Goal: Task Accomplishment & Management: Use online tool/utility

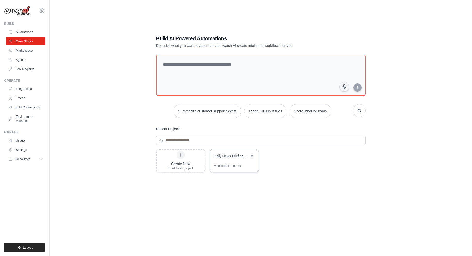
click at [231, 156] on div "Daily News Briefing with Email Automation" at bounding box center [231, 155] width 35 height 5
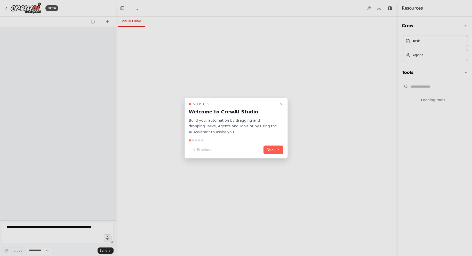
select select "****"
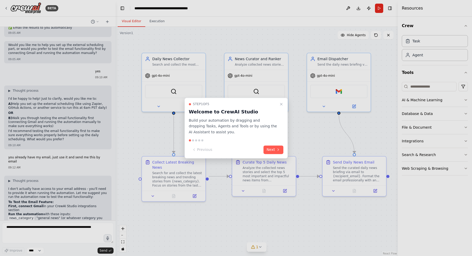
scroll to position [2286, 0]
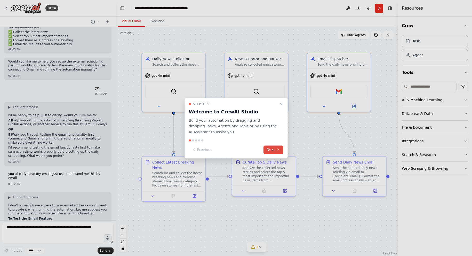
click at [274, 150] on button "Next" at bounding box center [274, 149] width 20 height 9
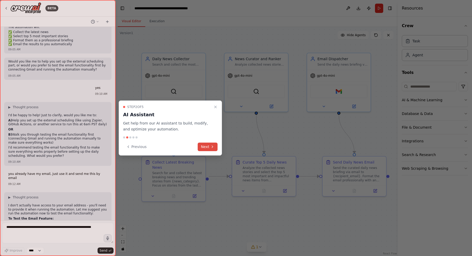
click at [205, 145] on button "Next" at bounding box center [208, 147] width 20 height 9
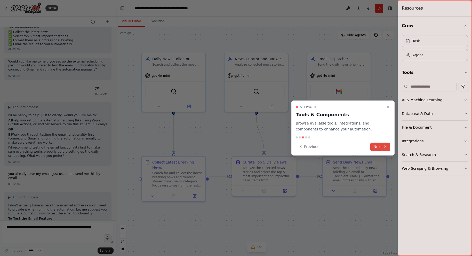
click at [377, 146] on button "Next" at bounding box center [381, 147] width 20 height 9
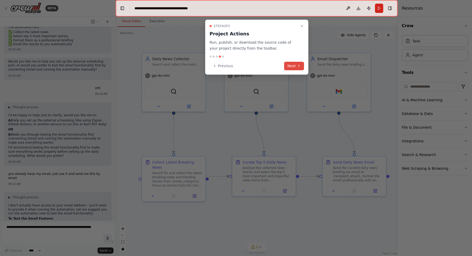
click at [297, 68] on button "Next" at bounding box center [294, 66] width 20 height 9
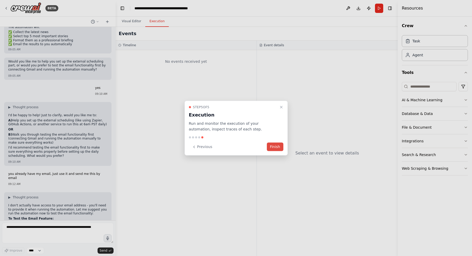
click at [276, 144] on button "Finish" at bounding box center [275, 147] width 17 height 9
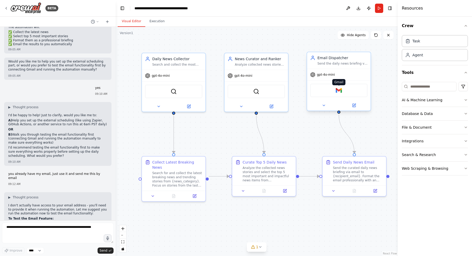
click at [341, 90] on img at bounding box center [339, 90] width 6 height 6
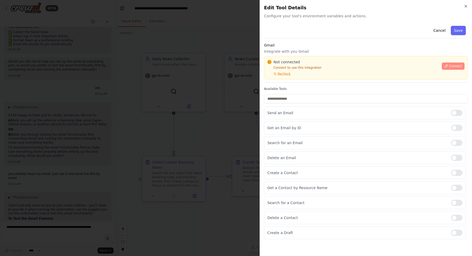
click at [453, 64] on span "Connect" at bounding box center [455, 66] width 13 height 4
click at [289, 82] on div "Gmail Integrate with you Gmail Not connected Connect to use this integration Re…" at bounding box center [366, 63] width 204 height 40
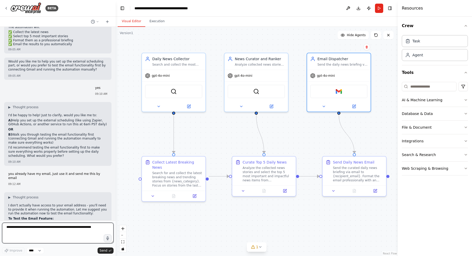
click at [28, 227] on textarea at bounding box center [58, 233] width 112 height 21
type textarea "**********"
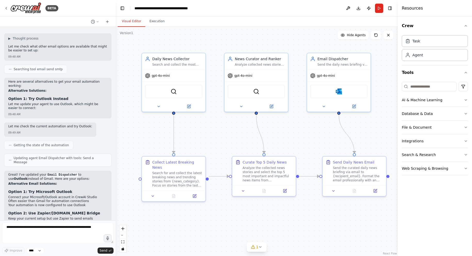
scroll to position [2569, 0]
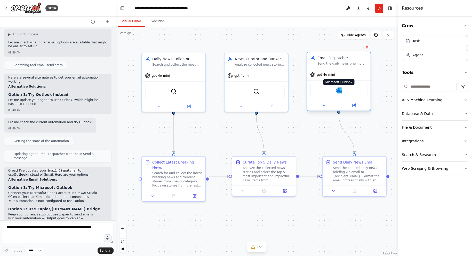
click at [340, 91] on img at bounding box center [339, 90] width 6 height 6
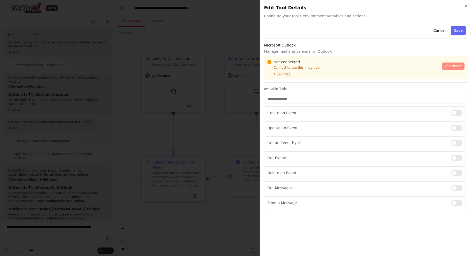
click at [451, 63] on button "Connect" at bounding box center [453, 66] width 23 height 7
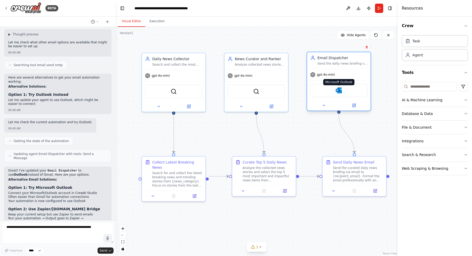
click at [340, 92] on img at bounding box center [339, 90] width 6 height 6
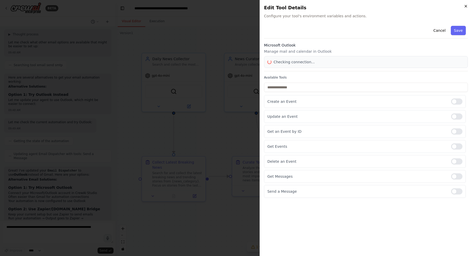
click at [466, 6] on icon "button" at bounding box center [466, 6] width 2 height 2
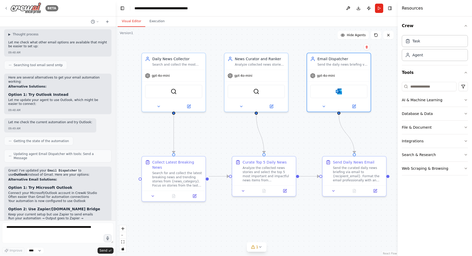
click at [7, 8] on icon at bounding box center [6, 8] width 4 height 4
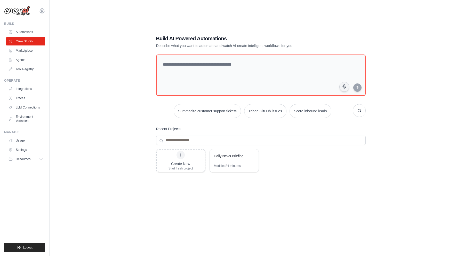
click at [17, 11] on img at bounding box center [17, 11] width 26 height 10
